Goal: Complete application form: Complete application form

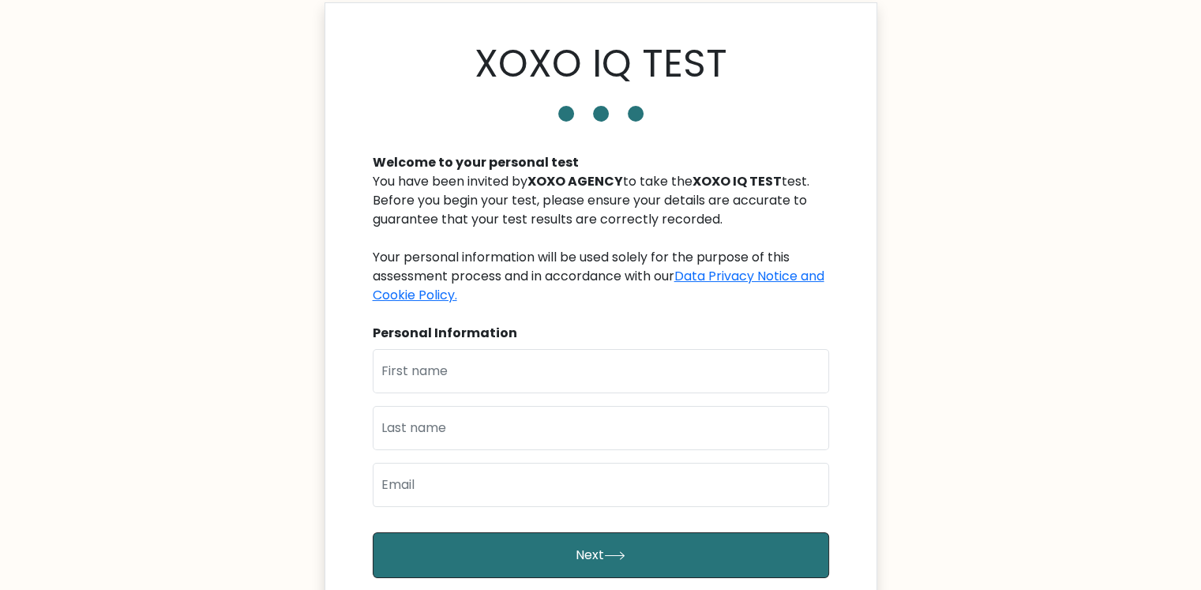
scroll to position [26, 0]
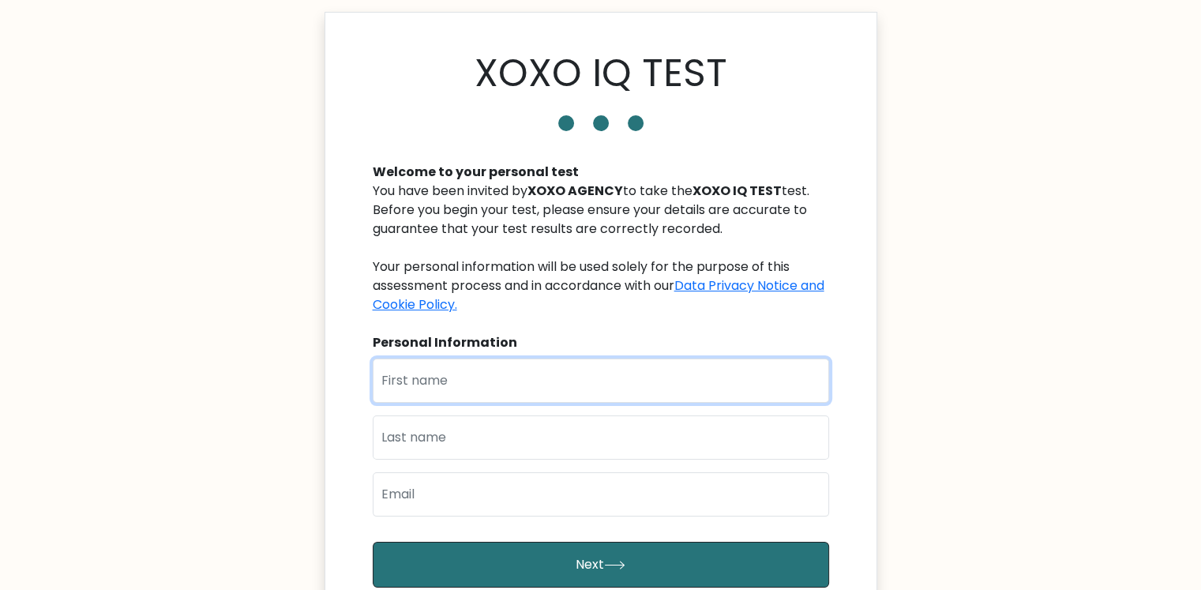
click at [695, 389] on input "text" at bounding box center [601, 381] width 457 height 44
type input "h"
type input "[PERSON_NAME]"
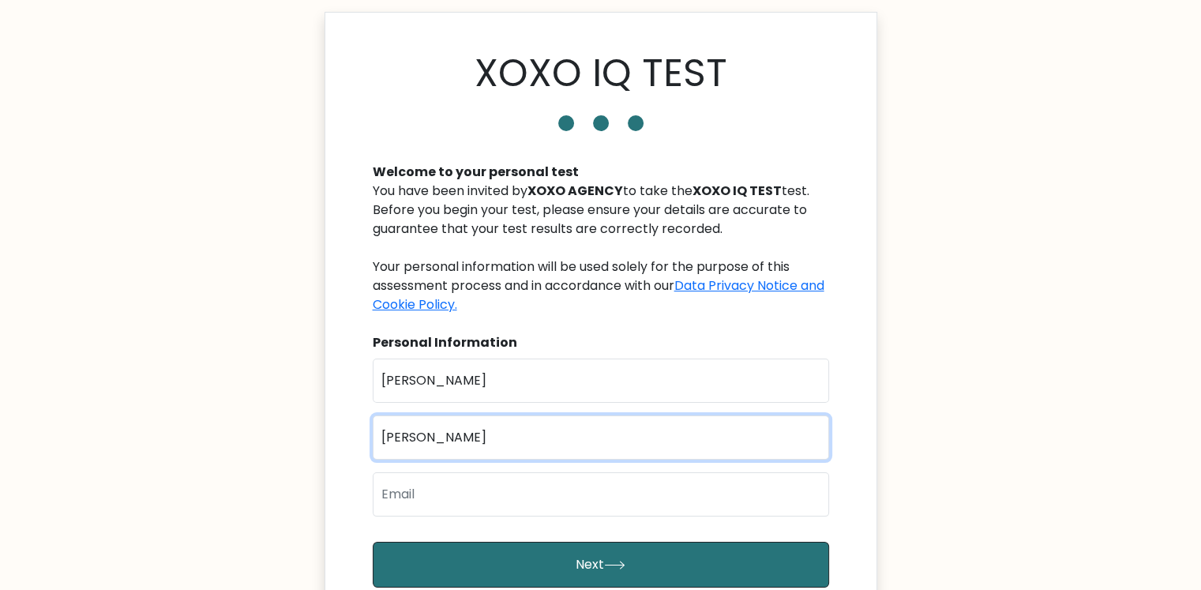
type input "[PERSON_NAME]"
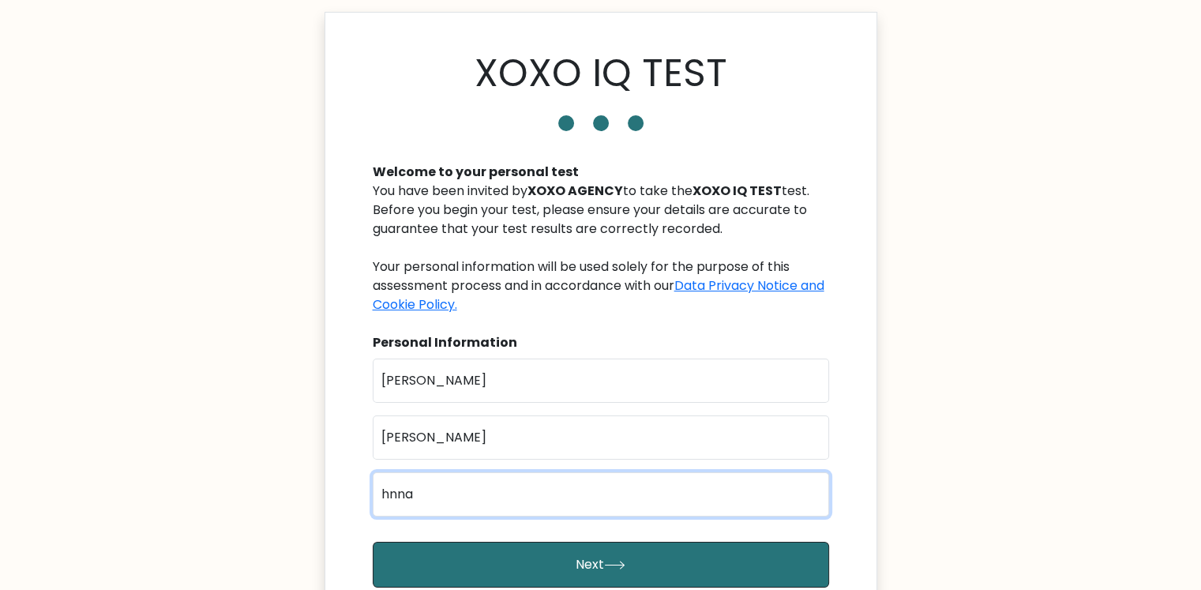
type input "[EMAIL_ADDRESS][DOMAIN_NAME]"
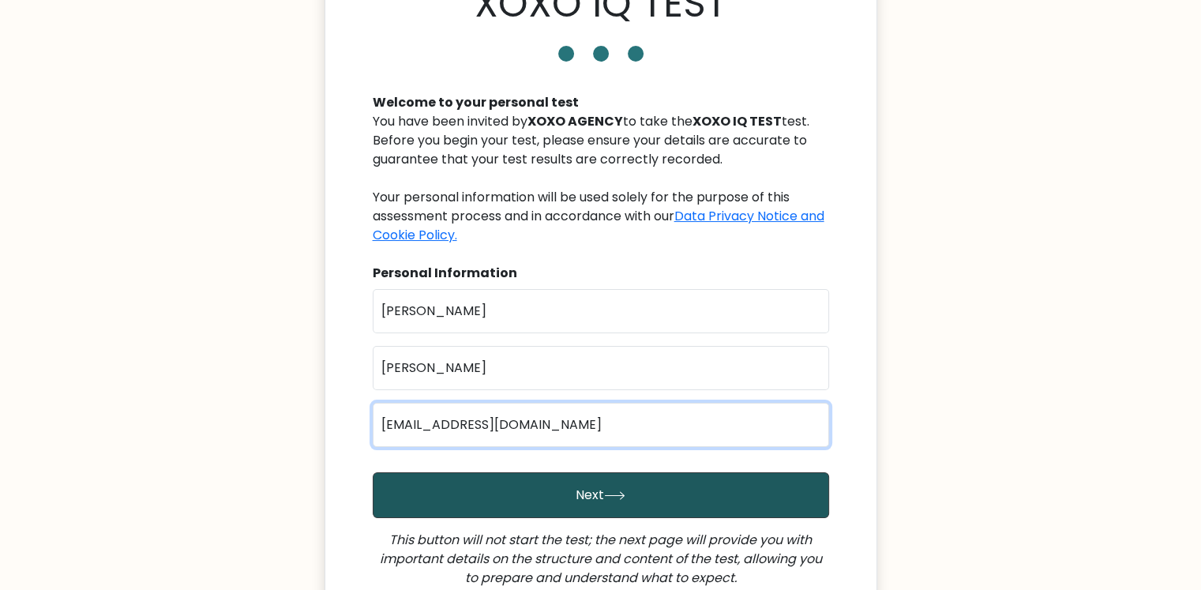
scroll to position [131, 0]
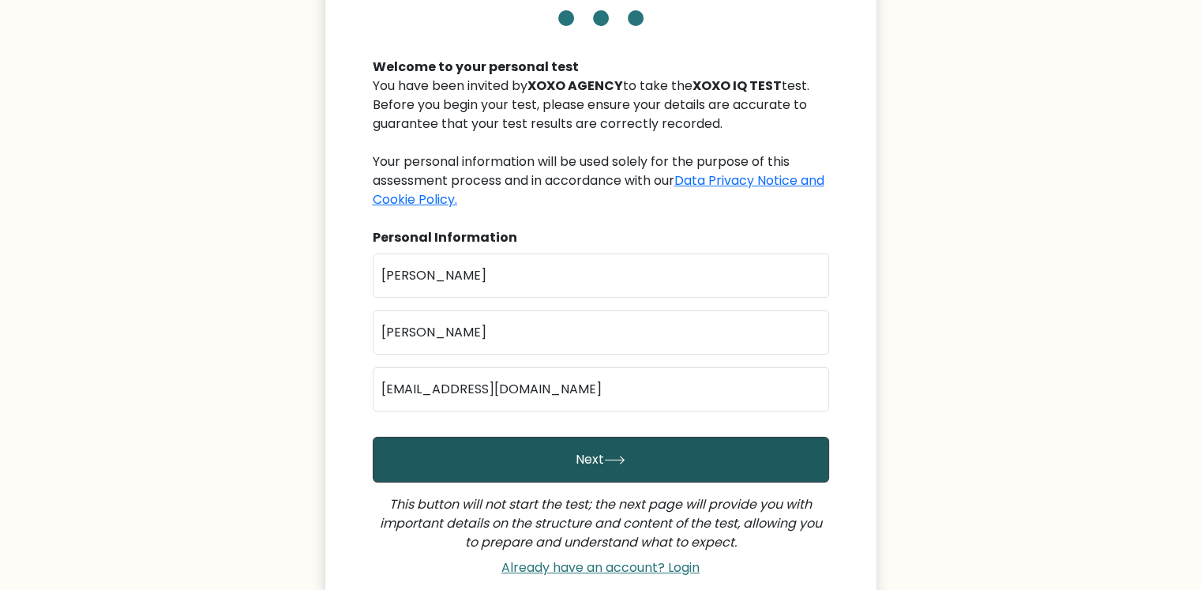
click at [676, 468] on button "Next" at bounding box center [601, 460] width 457 height 46
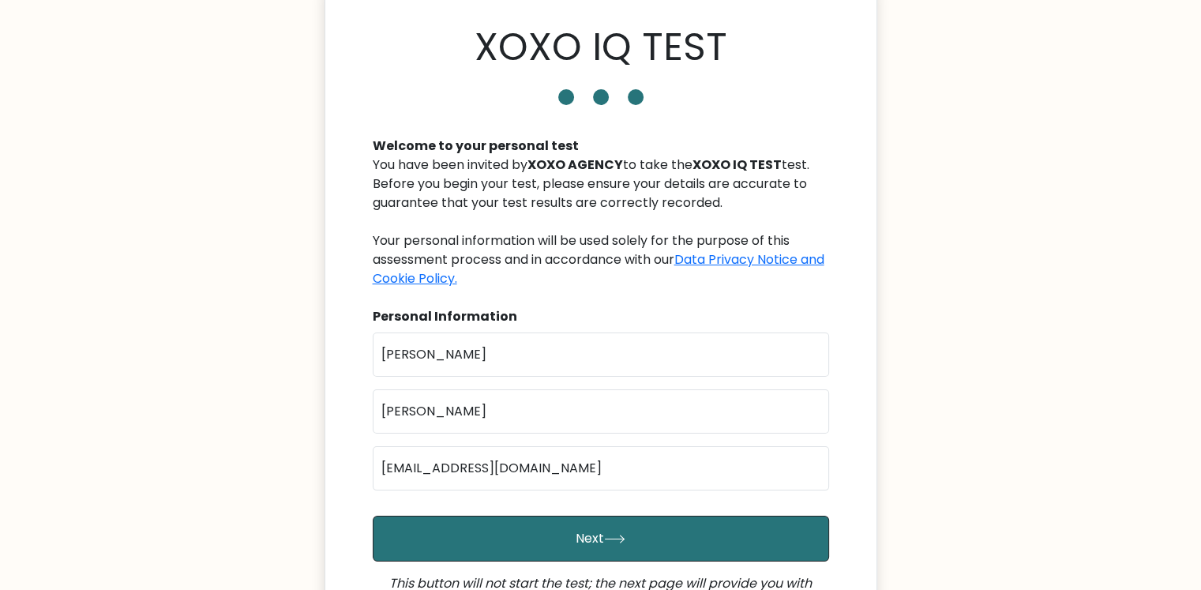
scroll to position [297, 0]
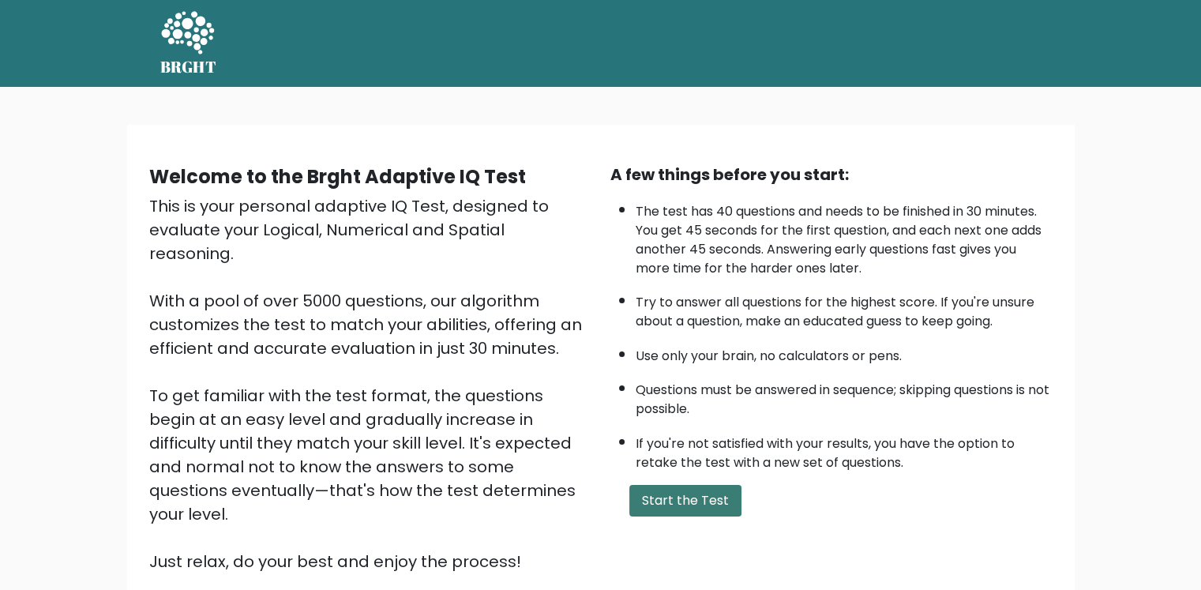
click at [687, 493] on button "Start the Test" at bounding box center [685, 501] width 112 height 32
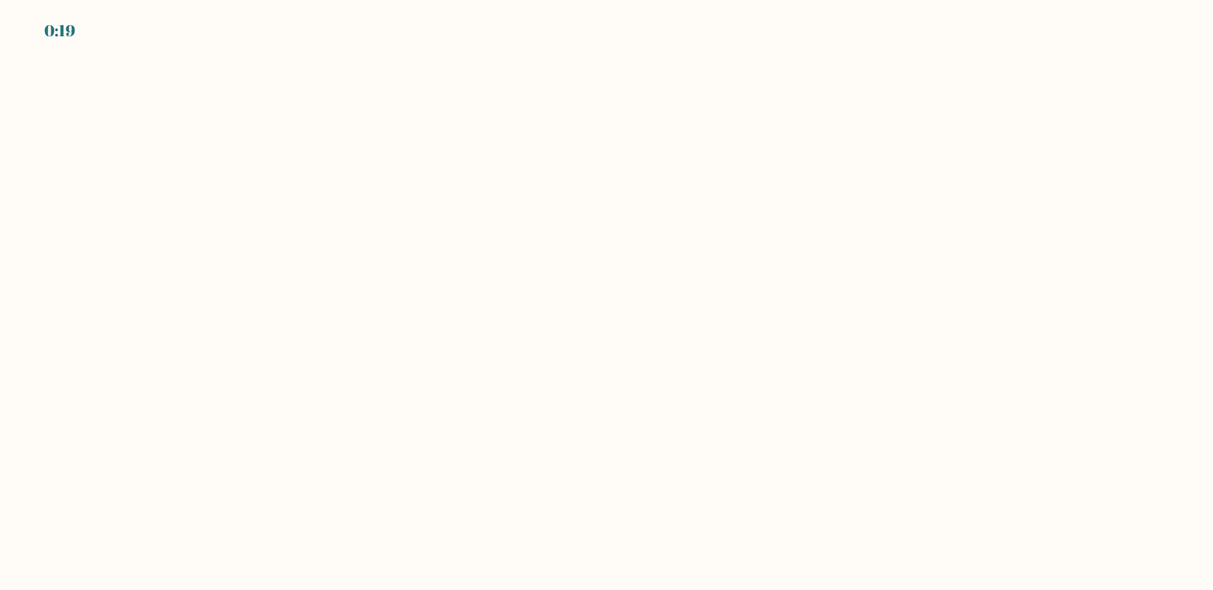
click at [395, 156] on body "0:19" at bounding box center [606, 295] width 1213 height 590
click at [488, 282] on body "0:18" at bounding box center [606, 295] width 1213 height 590
click at [333, 92] on body "EXPIRED" at bounding box center [606, 295] width 1213 height 590
click at [404, 336] on body "EXPIRED" at bounding box center [606, 295] width 1213 height 590
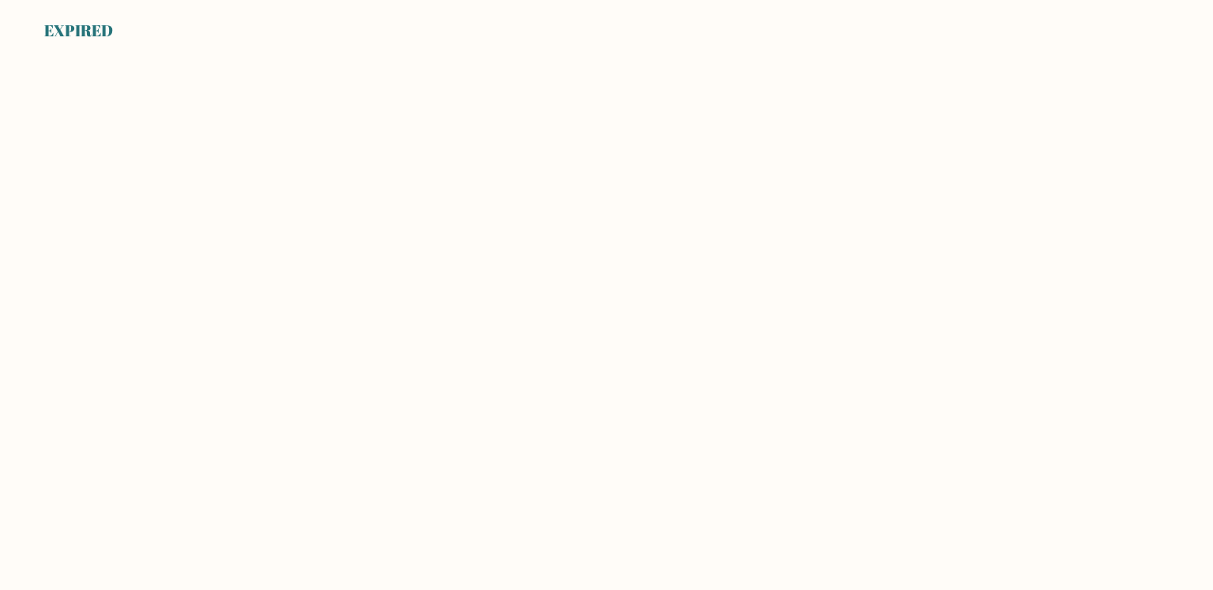
drag, startPoint x: 427, startPoint y: 455, endPoint x: 430, endPoint y: 428, distance: 27.0
click at [427, 456] on body "EXPIRED" at bounding box center [606, 295] width 1213 height 590
click at [370, 116] on body "EXPIRED" at bounding box center [606, 295] width 1213 height 590
